Goal: Transaction & Acquisition: Purchase product/service

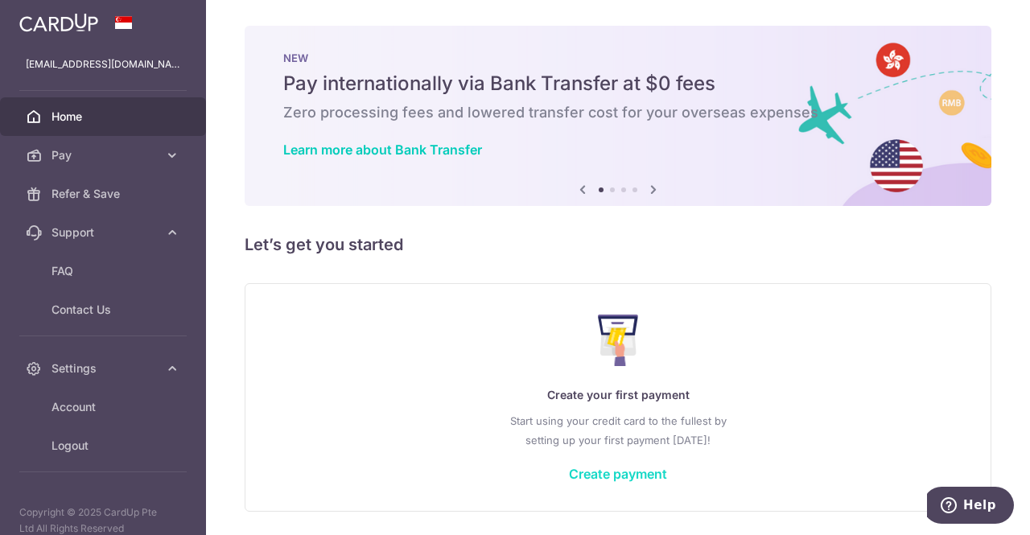
click at [636, 467] on link "Create payment" at bounding box center [618, 474] width 98 height 16
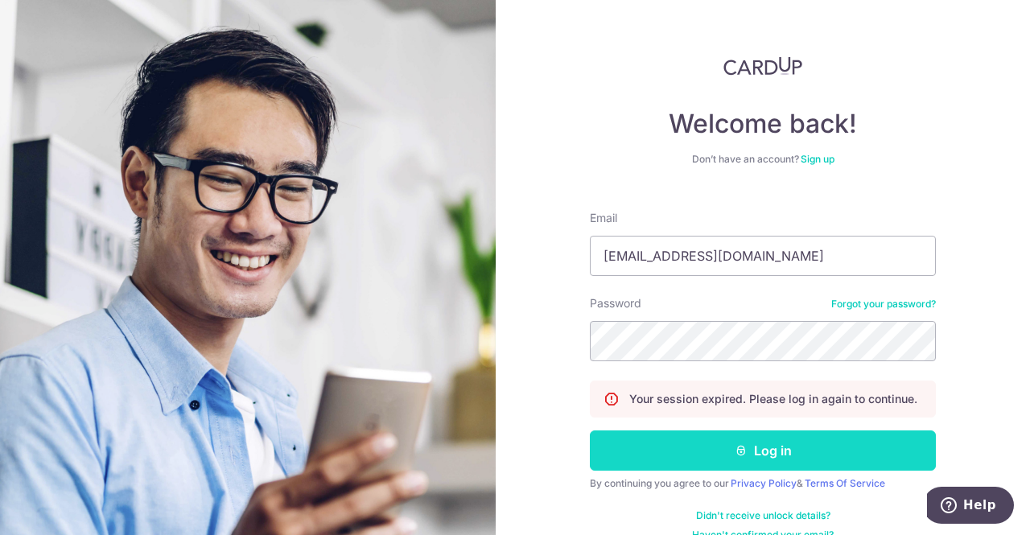
click at [790, 456] on button "Log in" at bounding box center [763, 451] width 346 height 40
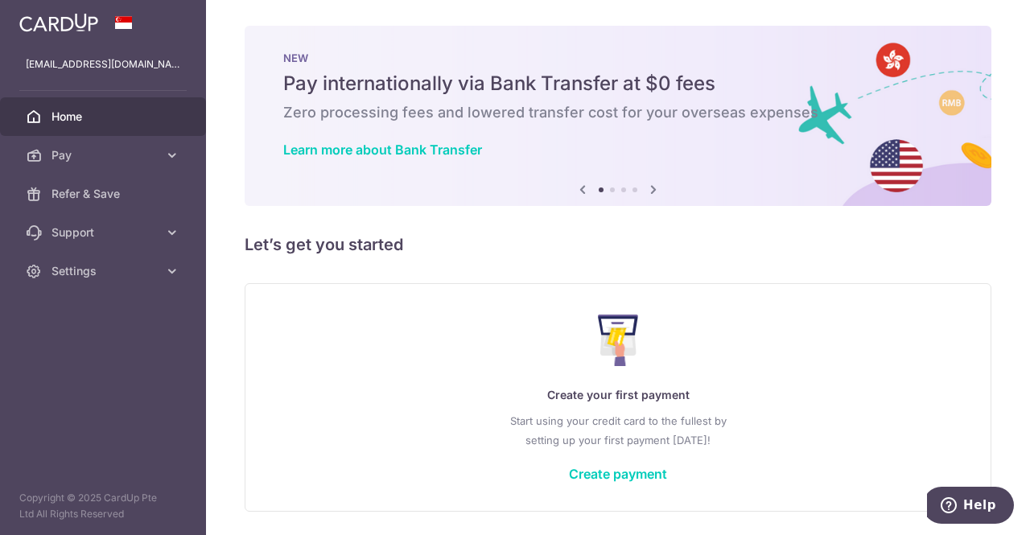
scroll to position [52, 0]
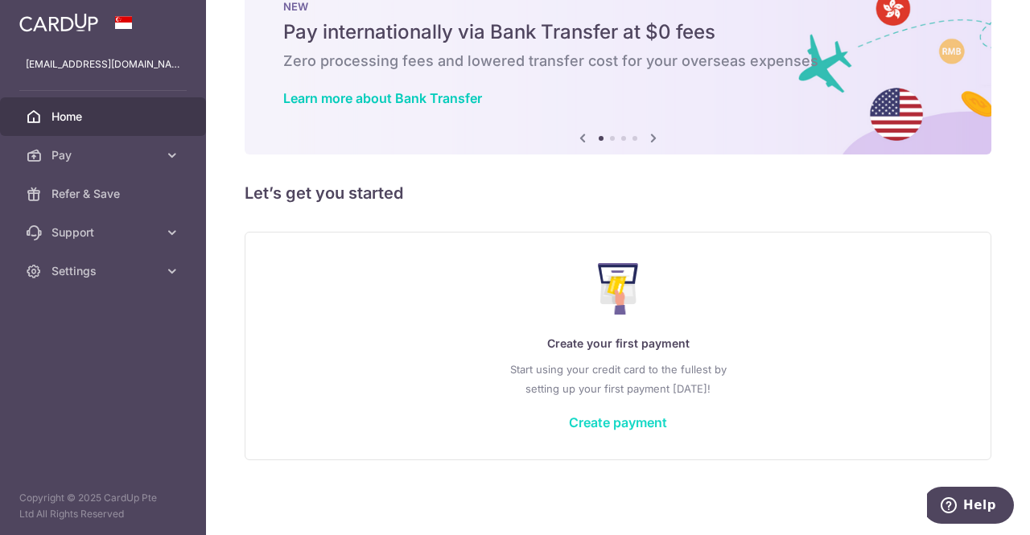
click at [592, 414] on link "Create payment" at bounding box center [618, 422] width 98 height 16
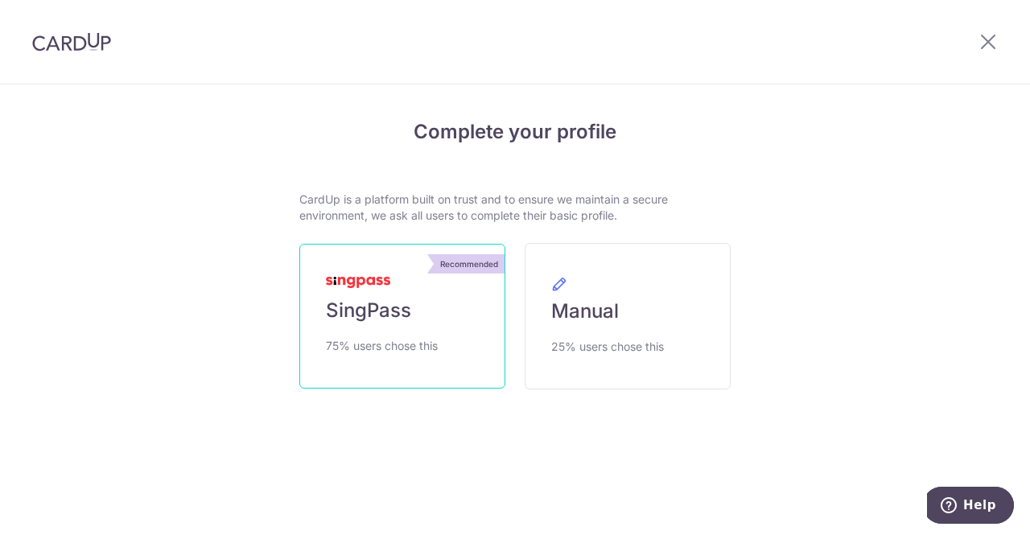
click at [438, 320] on link "Recommended SingPass 75% users chose this" at bounding box center [402, 316] width 206 height 145
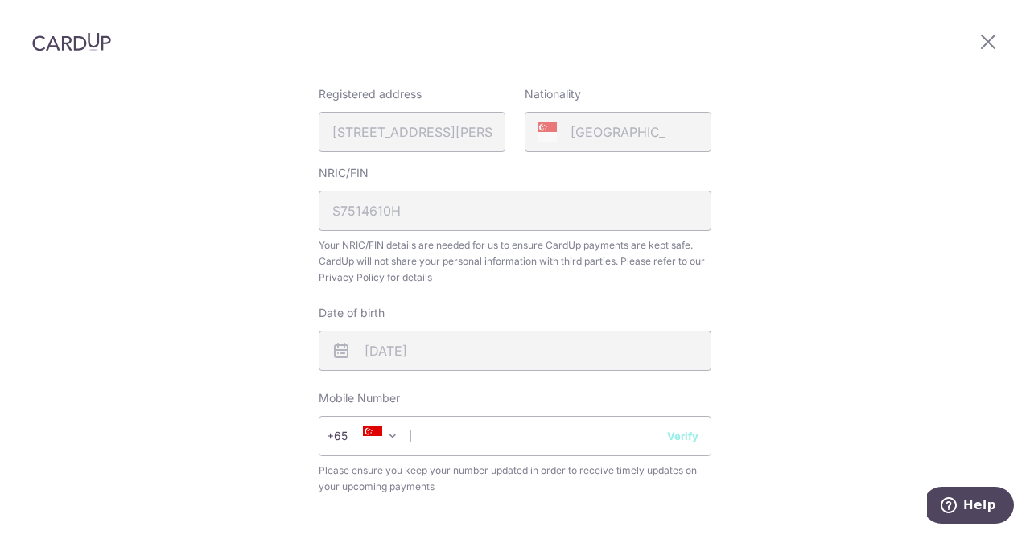
scroll to position [483, 0]
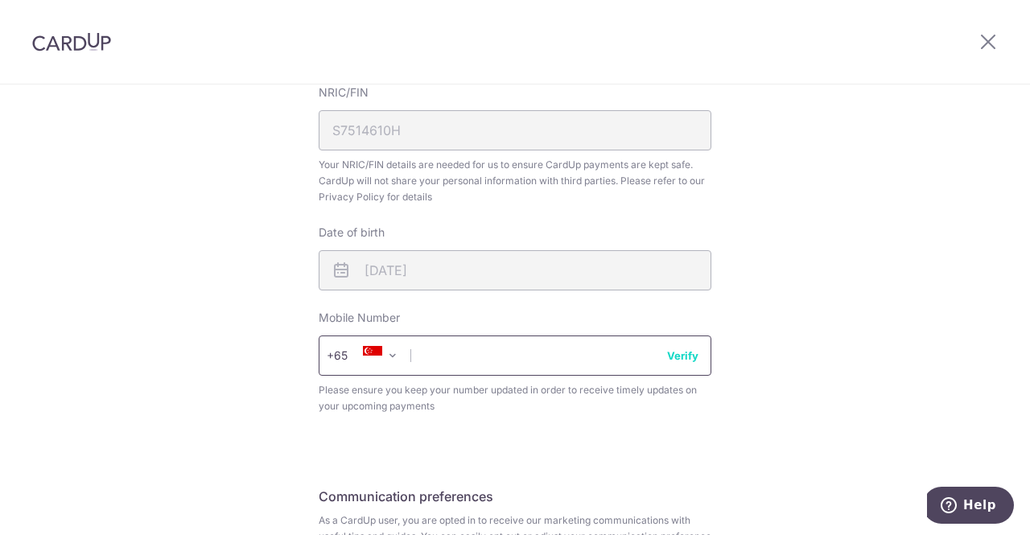
click at [441, 345] on input "text" at bounding box center [515, 356] width 393 height 40
type input "84680138"
click at [675, 364] on input "84680138" at bounding box center [515, 356] width 393 height 40
click at [679, 355] on button "Verify" at bounding box center [682, 356] width 31 height 16
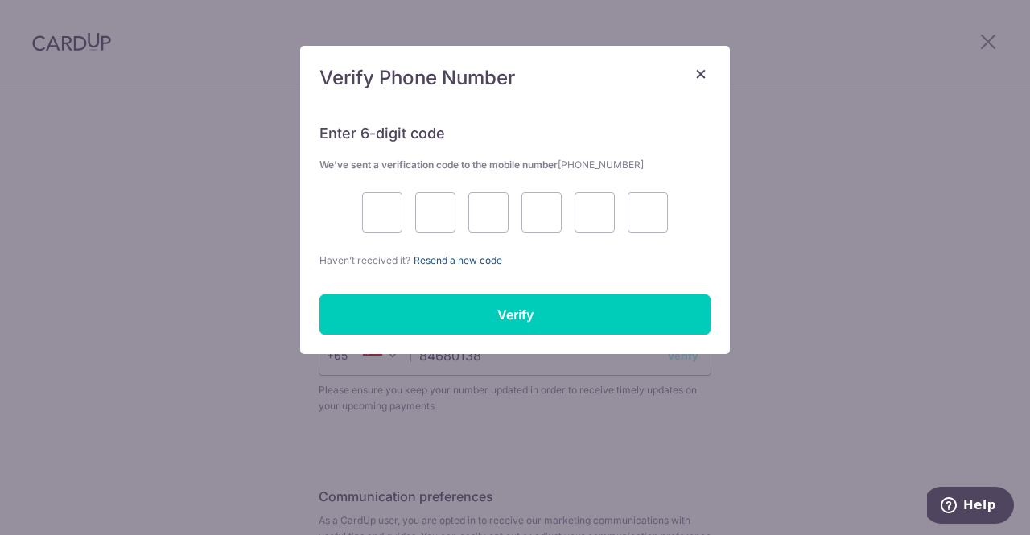
click at [473, 264] on link "Resend a new code" at bounding box center [458, 260] width 89 height 12
click at [390, 219] on input "text" at bounding box center [382, 212] width 40 height 40
type input "9"
type input "7"
type input "8"
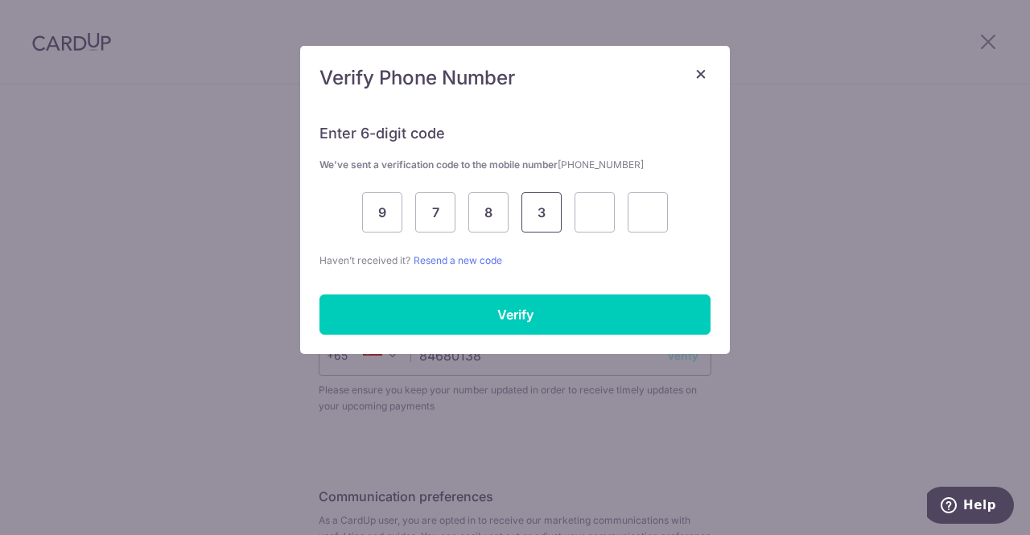
type input "3"
type input "7"
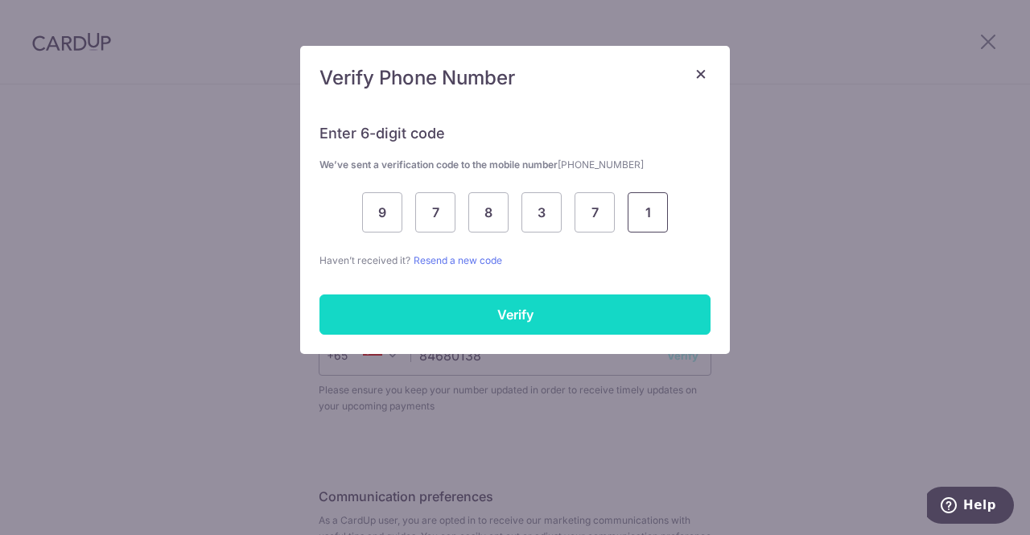
type input "1"
click at [520, 315] on input "Verify" at bounding box center [515, 315] width 391 height 40
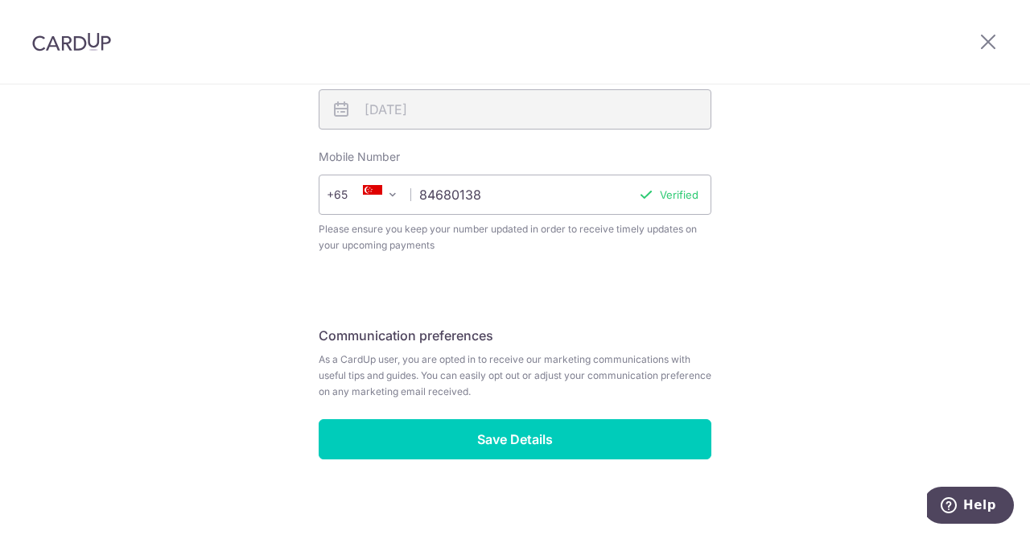
scroll to position [656, 0]
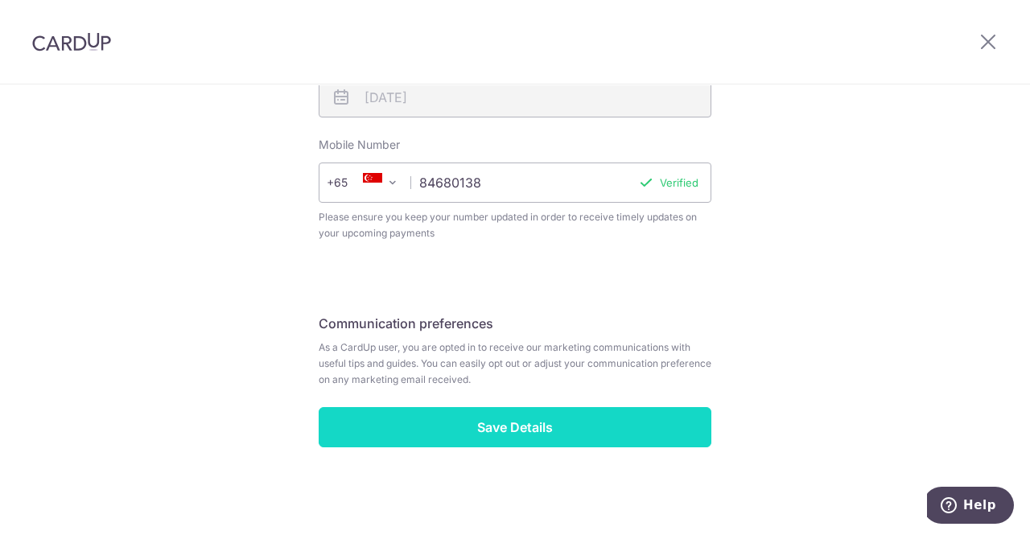
click at [552, 425] on input "Save Details" at bounding box center [515, 427] width 393 height 40
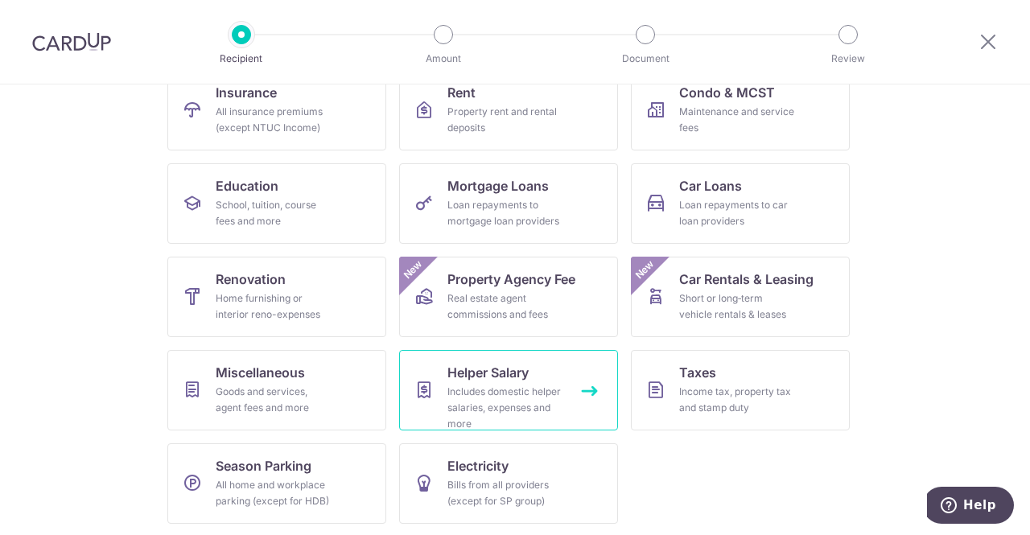
scroll to position [104, 0]
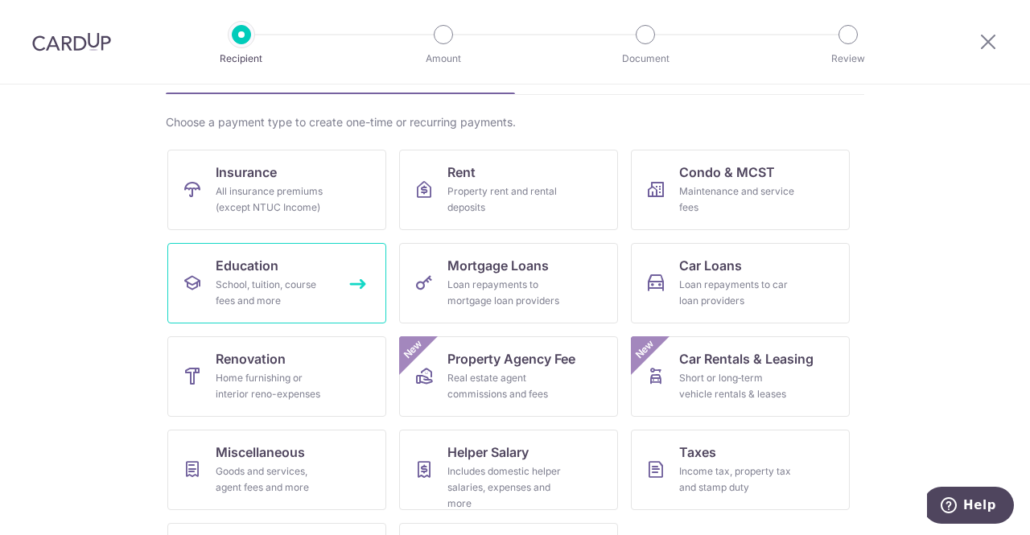
click at [286, 291] on div "School, tuition, course fees and more" at bounding box center [274, 293] width 116 height 32
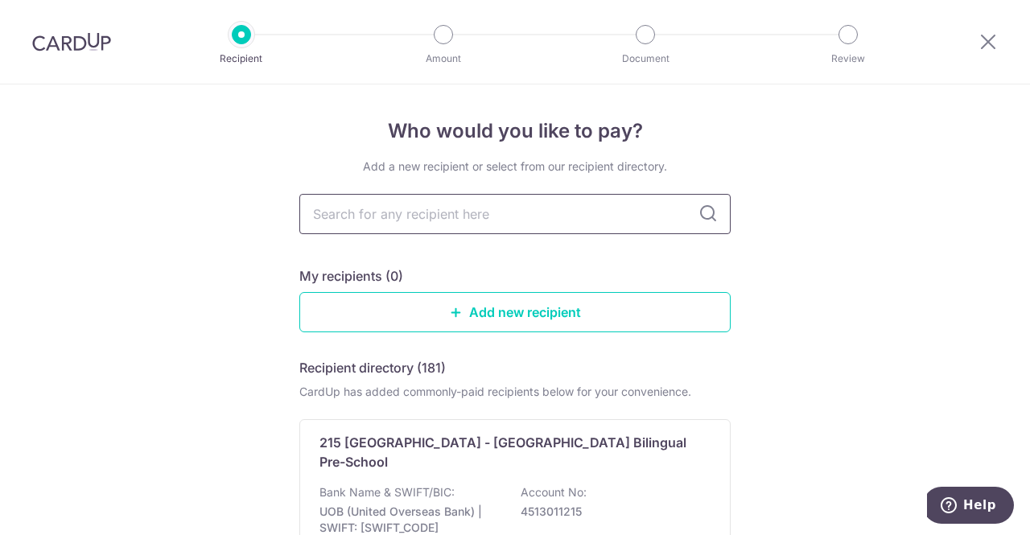
click at [594, 229] on input "text" at bounding box center [514, 214] width 431 height 40
type input "kodecoon"
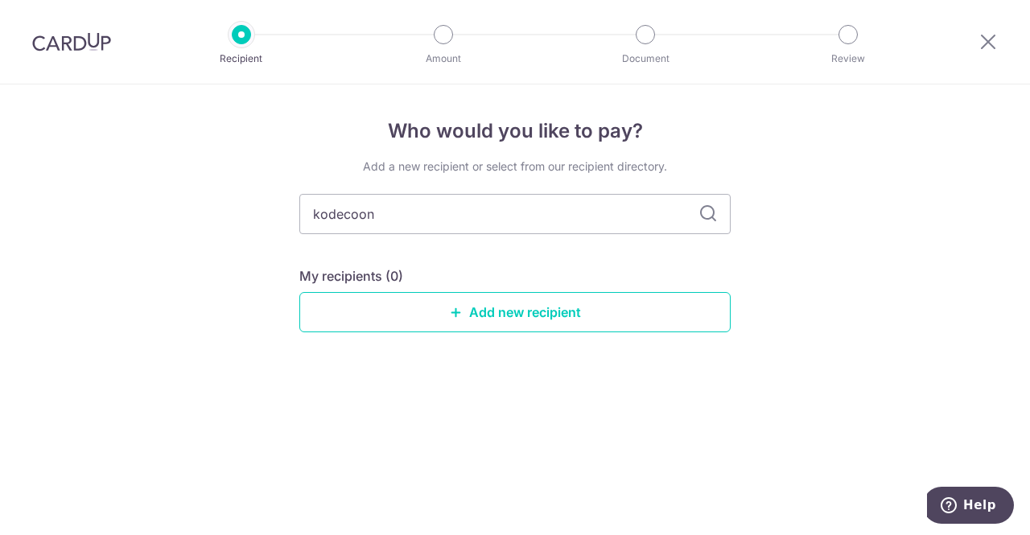
click at [699, 211] on icon at bounding box center [708, 213] width 19 height 19
click at [367, 217] on input "kodecoon" at bounding box center [514, 214] width 431 height 40
click at [657, 472] on div "Who would you like to pay? Add a new recipient or select from our recipient dir…" at bounding box center [515, 310] width 1030 height 451
click at [499, 302] on link "Add new recipient" at bounding box center [514, 312] width 431 height 40
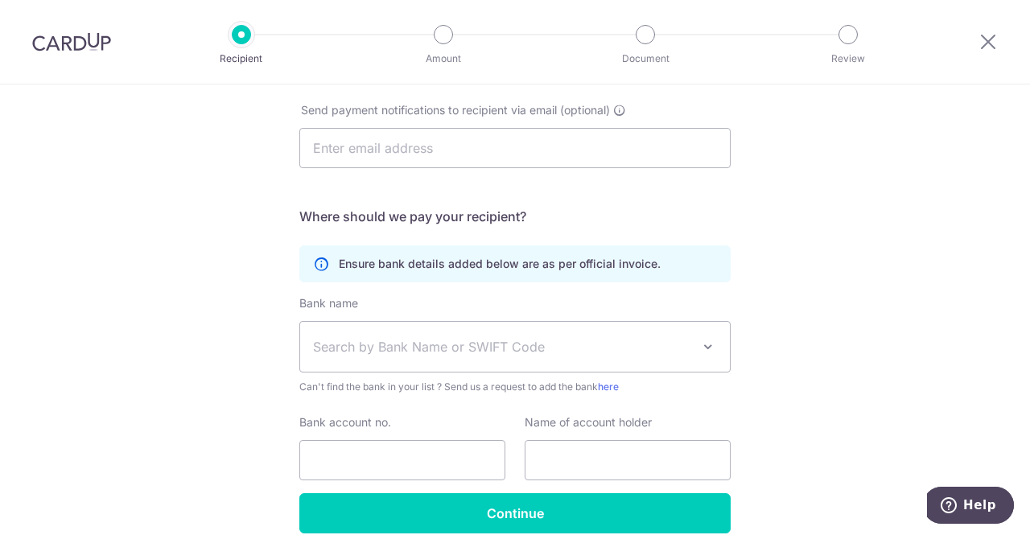
scroll to position [314, 0]
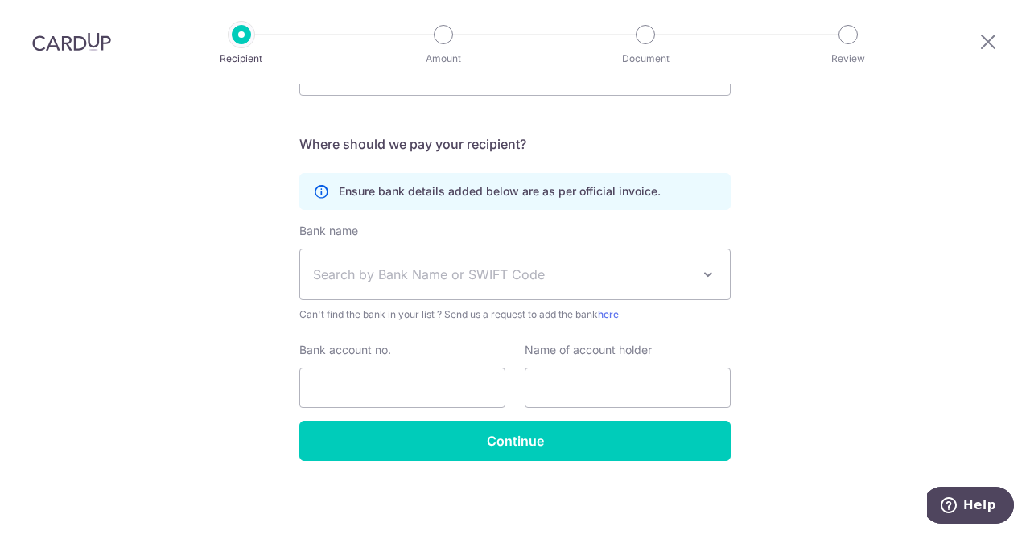
click at [937, 255] on div "Who would you like to pay? Your recipient does not need a CardUp account to rec…" at bounding box center [515, 154] width 1030 height 766
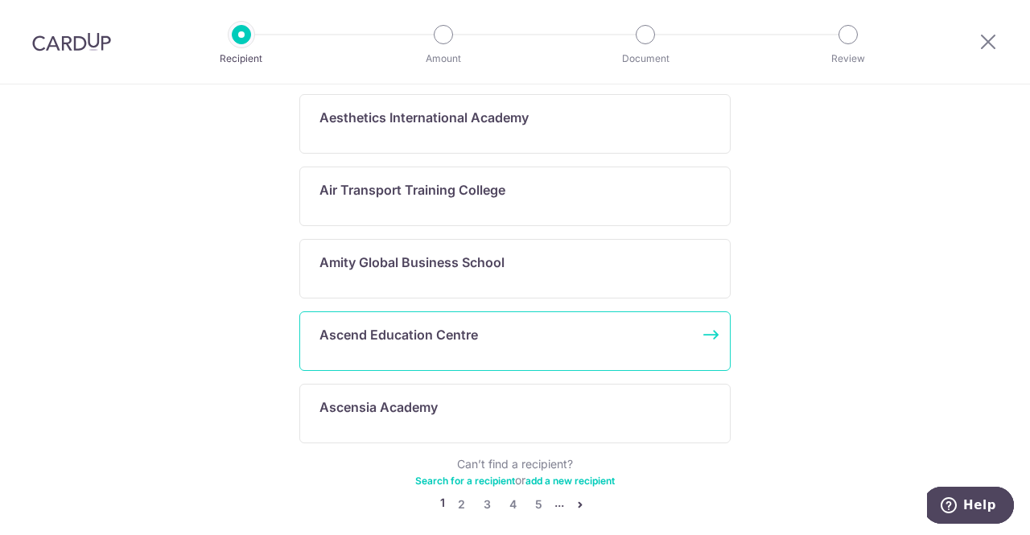
scroll to position [933, 0]
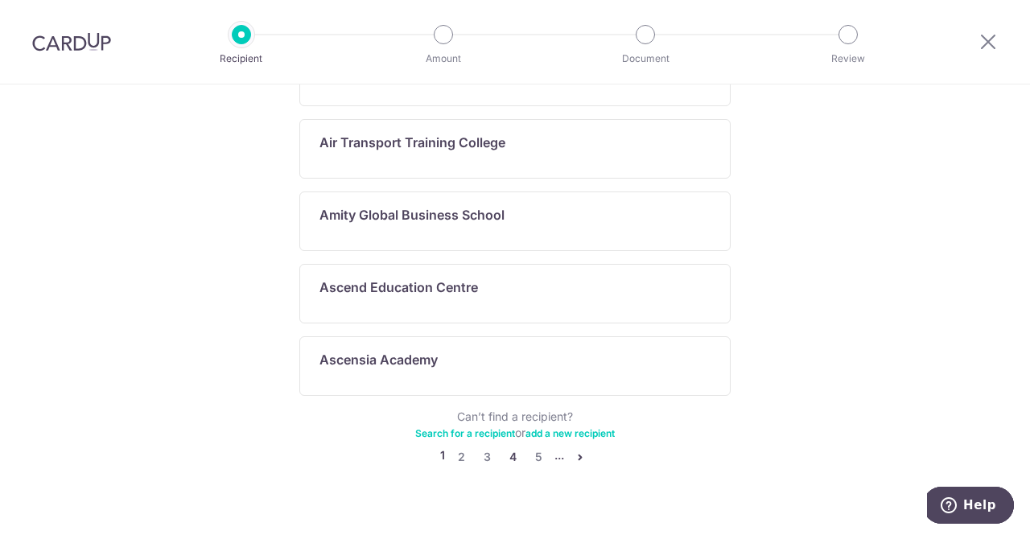
click at [508, 447] on link "4" at bounding box center [512, 456] width 19 height 19
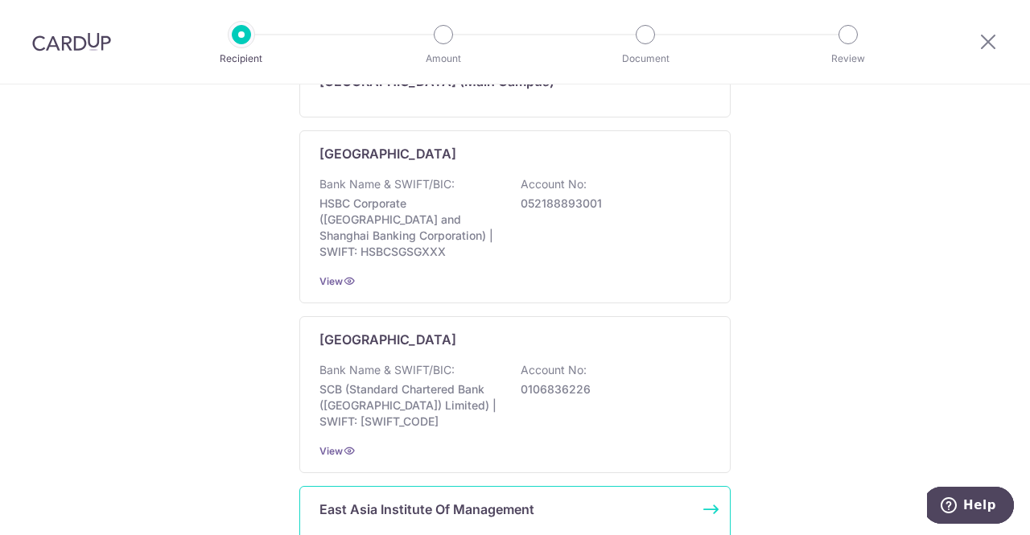
scroll to position [1038, 0]
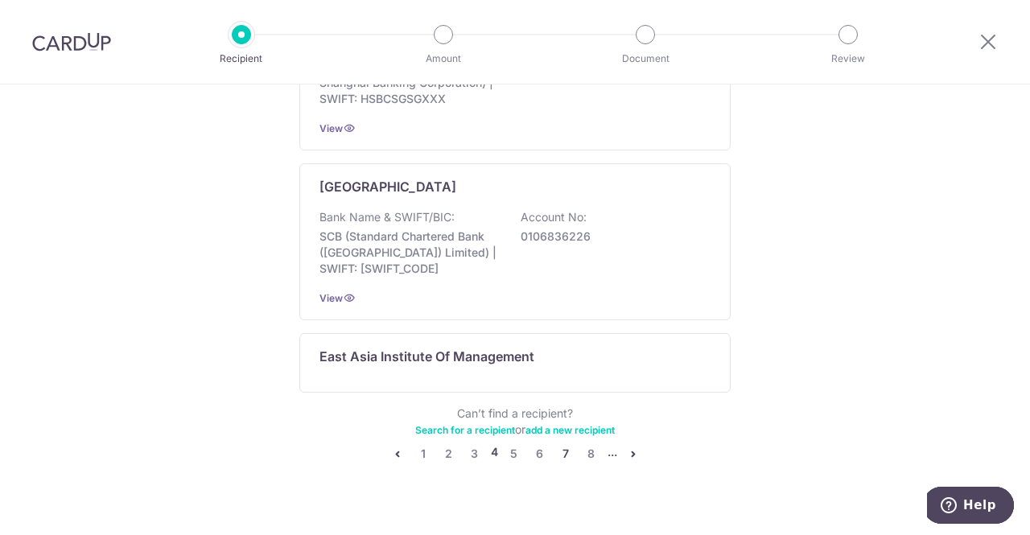
click at [557, 444] on link "7" at bounding box center [565, 453] width 19 height 19
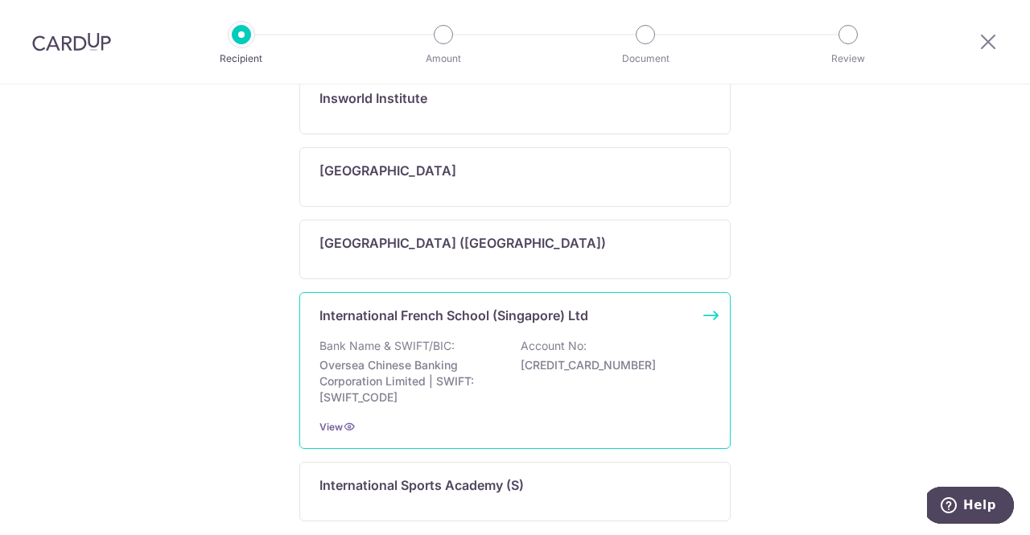
scroll to position [1030, 0]
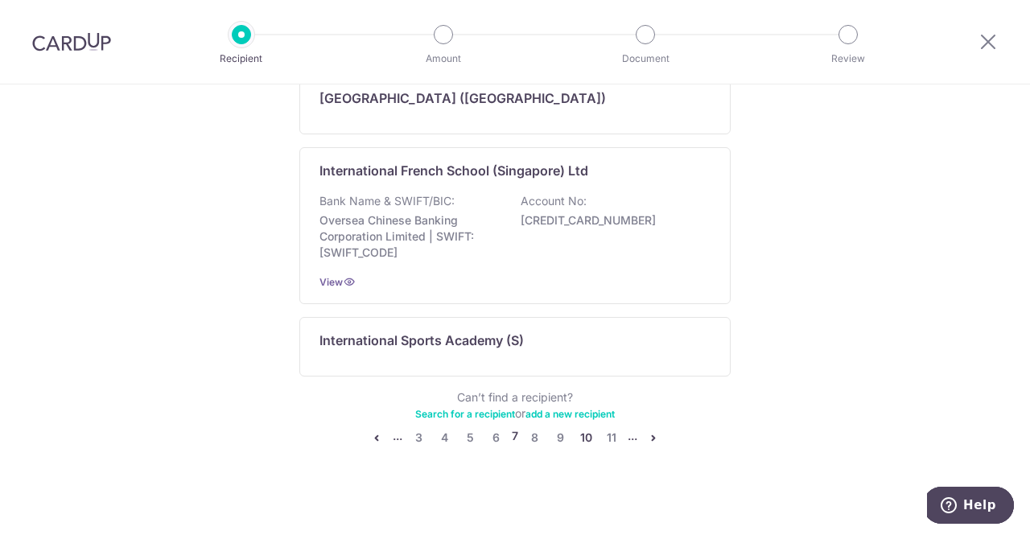
click at [581, 438] on link "10" at bounding box center [585, 437] width 19 height 19
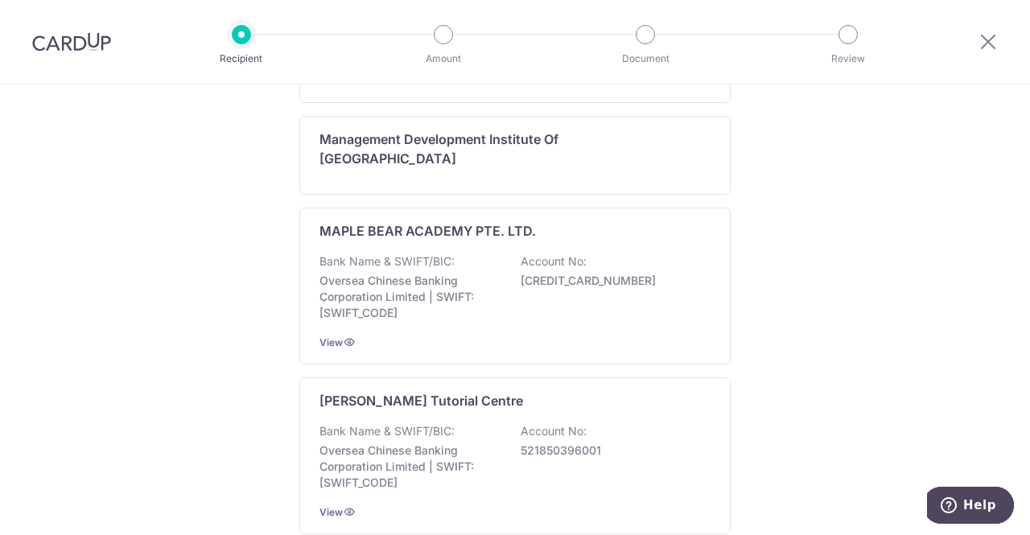
scroll to position [1321, 0]
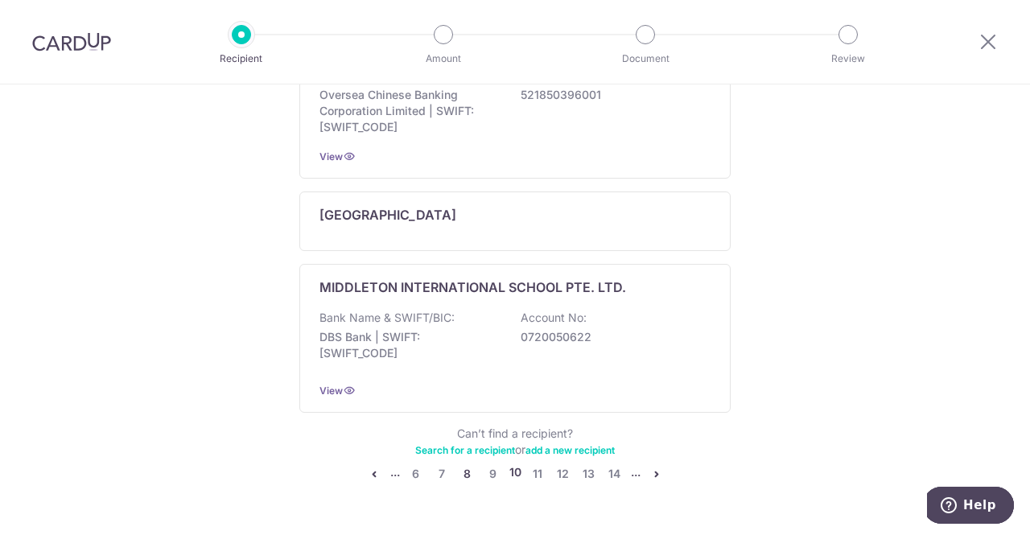
click at [464, 464] on link "8" at bounding box center [467, 473] width 19 height 19
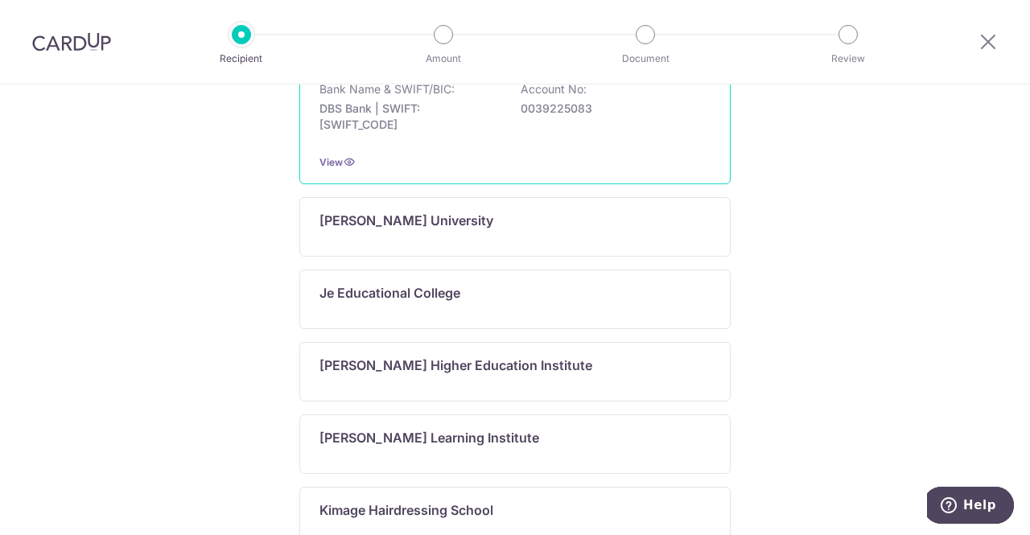
scroll to position [1127, 0]
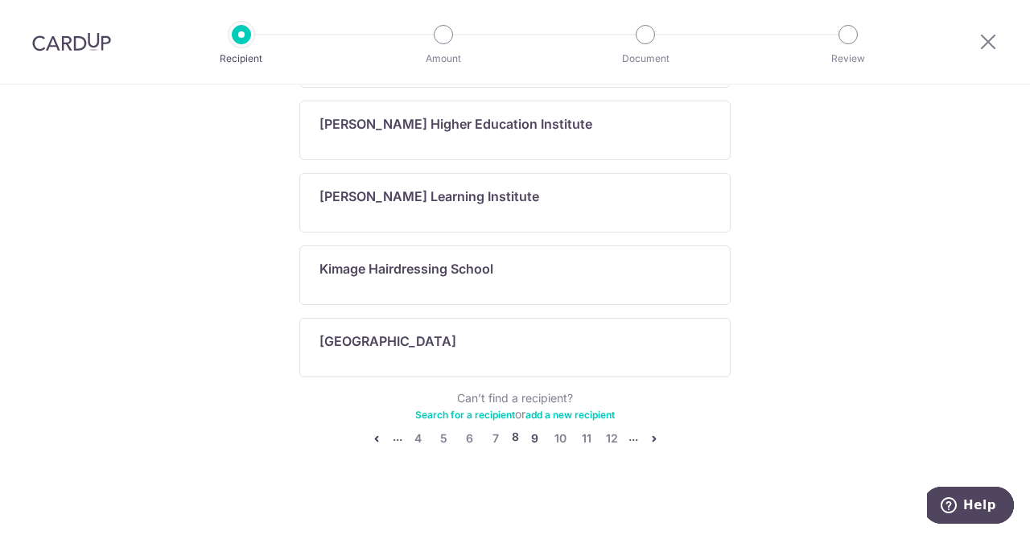
click at [527, 430] on link "9" at bounding box center [535, 438] width 19 height 19
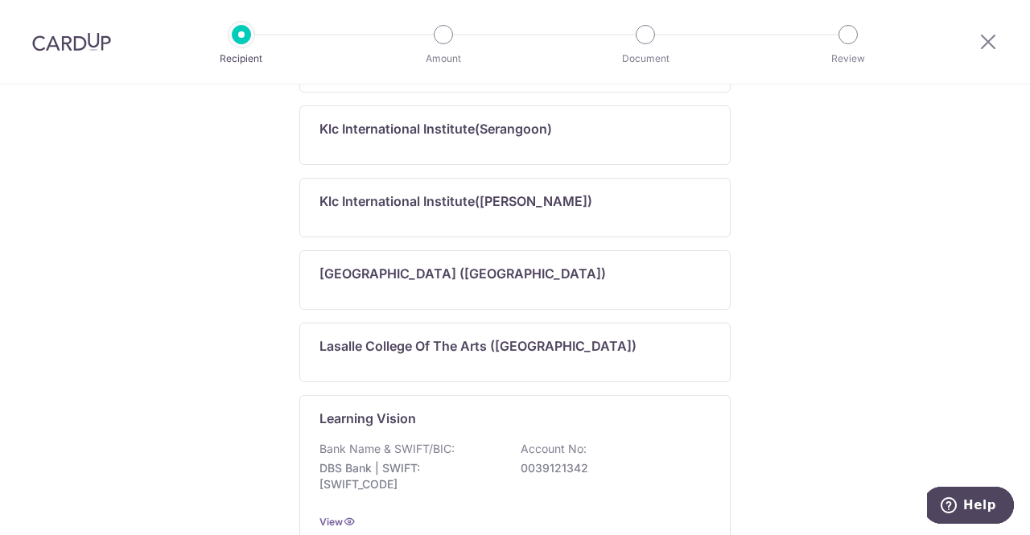
scroll to position [0, 0]
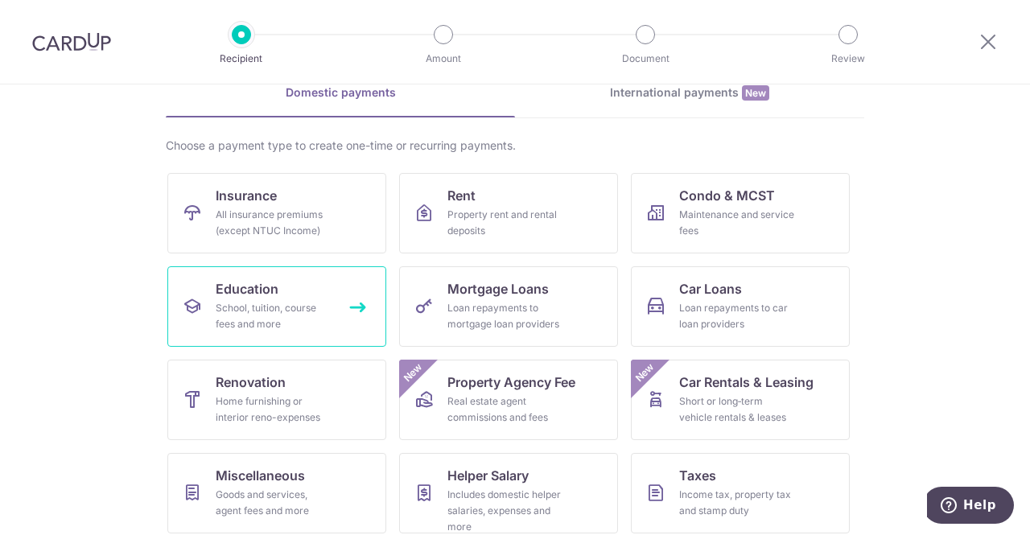
scroll to position [161, 0]
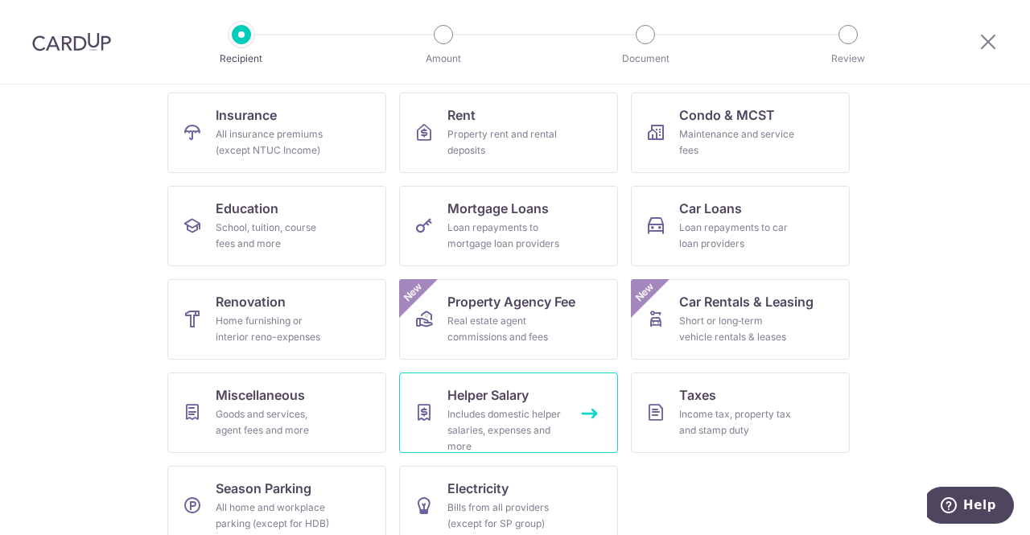
click at [513, 411] on div "Includes domestic helper salaries, expenses and more" at bounding box center [505, 430] width 116 height 48
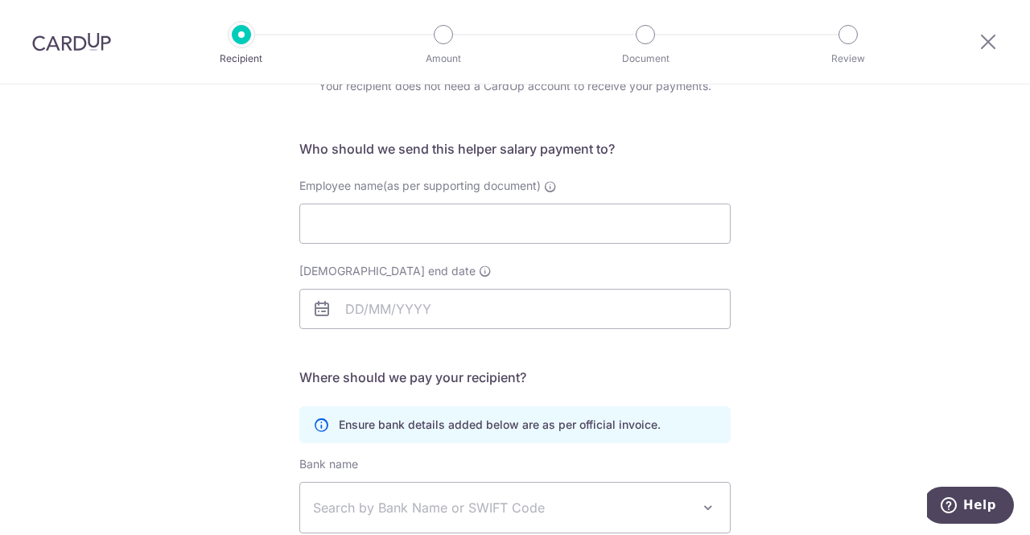
scroll to position [314, 0]
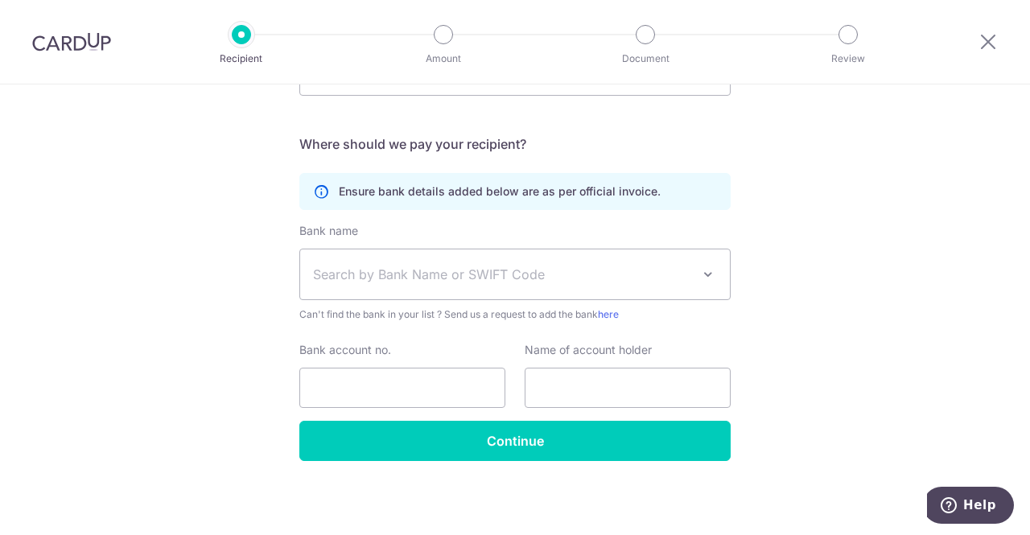
click at [34, 36] on img at bounding box center [71, 41] width 79 height 19
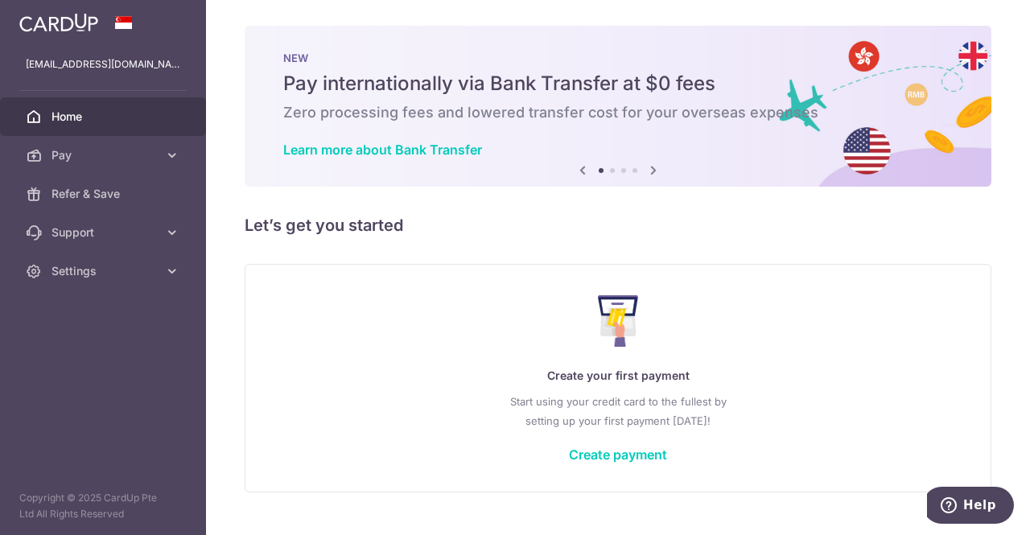
scroll to position [32, 0]
